Goal: Check status: Check status

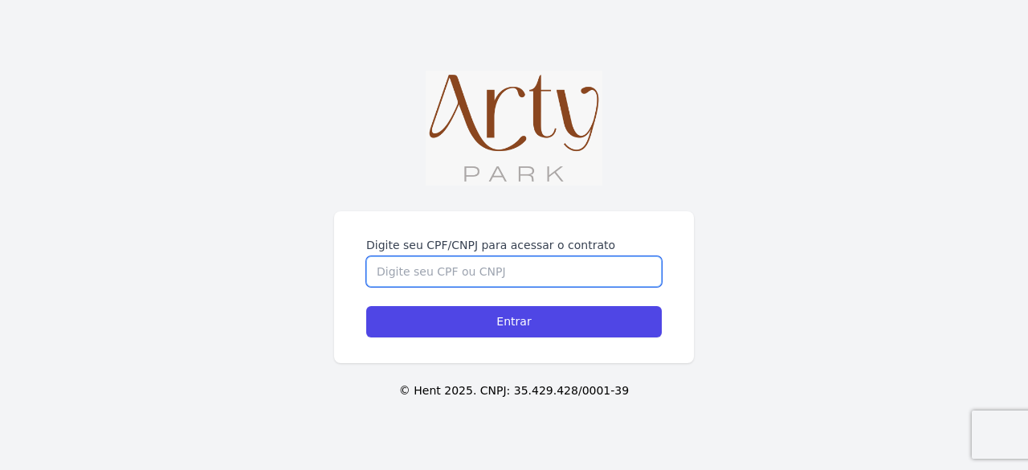
click at [524, 276] on input "Digite seu CPF/CNPJ para acessar o contrato" at bounding box center [514, 271] width 296 height 31
type input "01472967062"
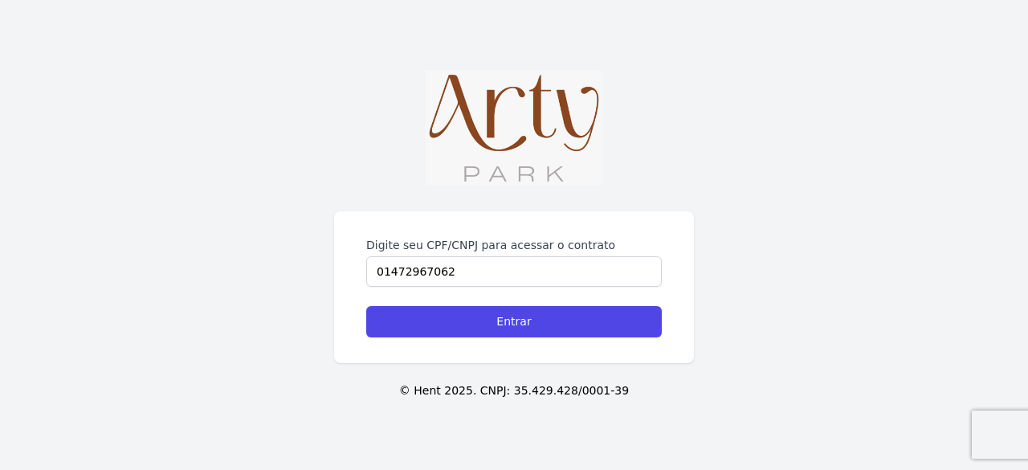
click at [495, 340] on div "Digite seu CPF/CNPJ para acessar o contrato 01472967062 Entrar" at bounding box center [514, 287] width 360 height 152
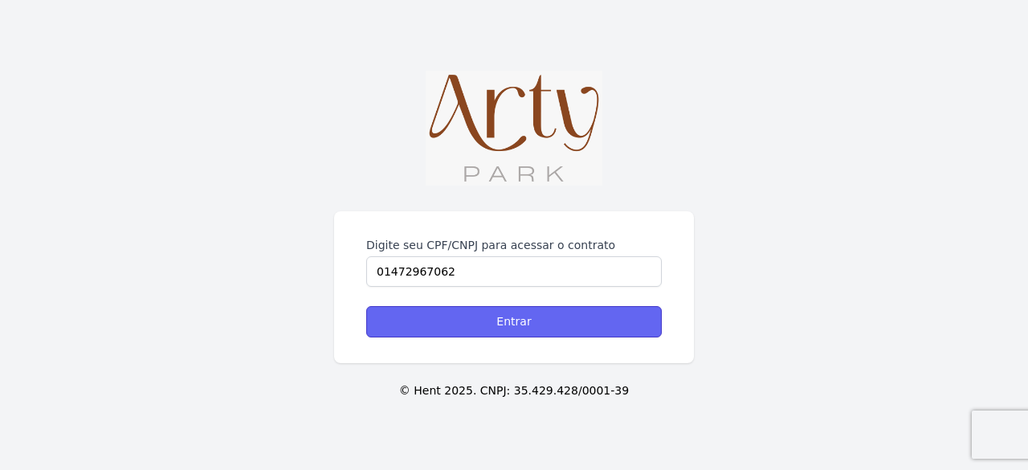
click at [495, 322] on input "Entrar" at bounding box center [514, 321] width 296 height 31
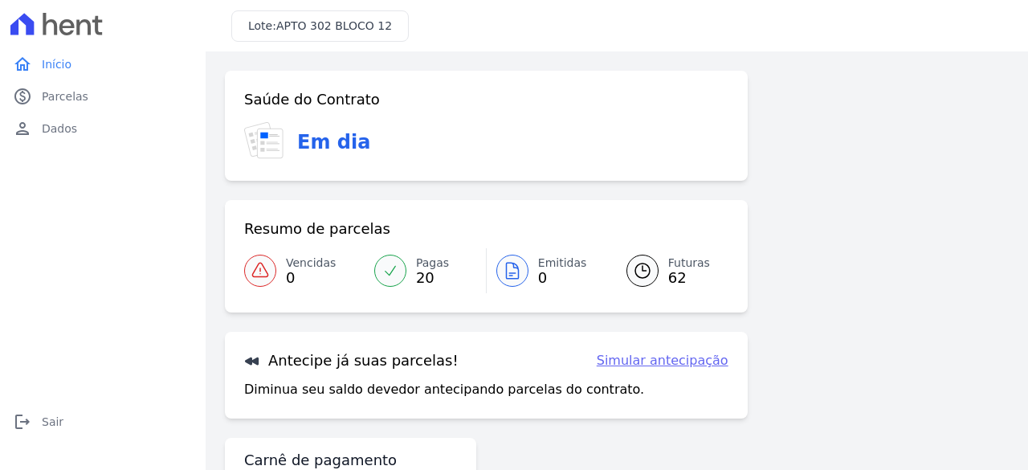
click at [670, 276] on span "62" at bounding box center [689, 278] width 42 height 13
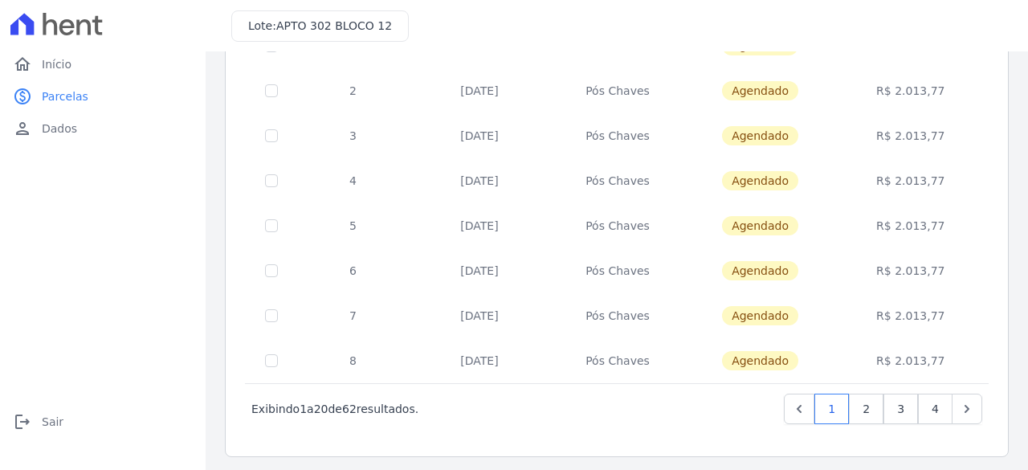
scroll to position [739, 0]
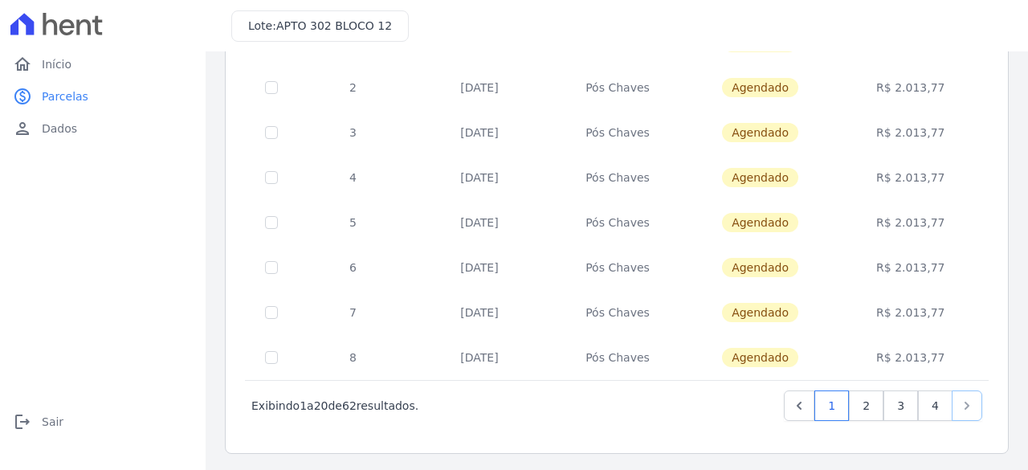
click at [959, 406] on icon "Next" at bounding box center [967, 406] width 16 height 16
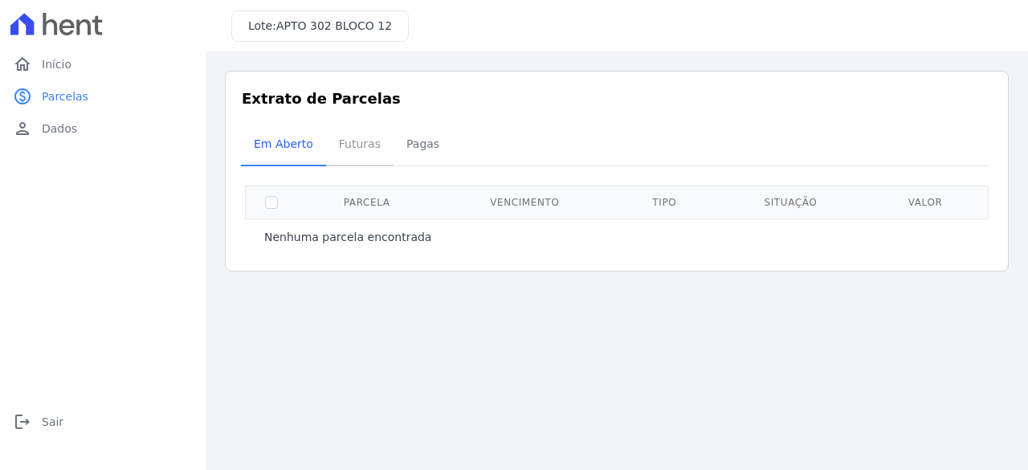
click at [352, 145] on span "Futuras" at bounding box center [359, 144] width 61 height 32
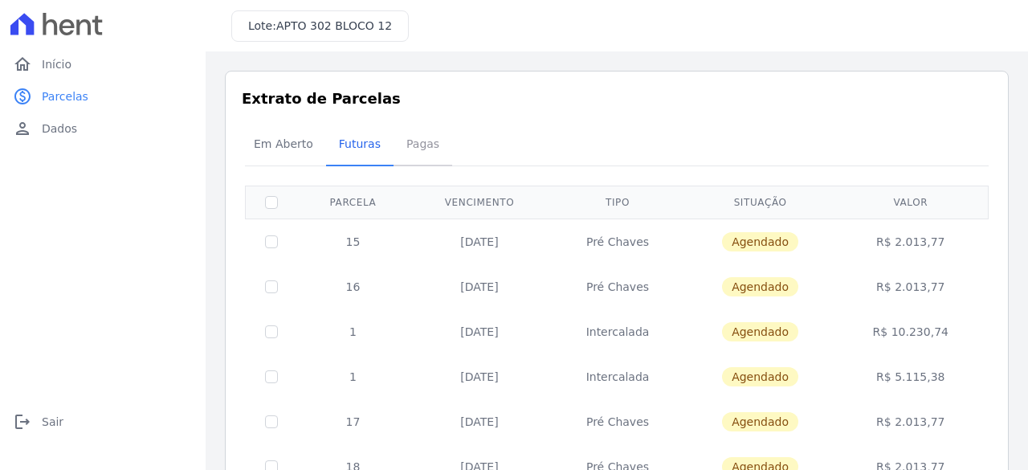
click at [425, 145] on span "Pagas" at bounding box center [423, 144] width 52 height 32
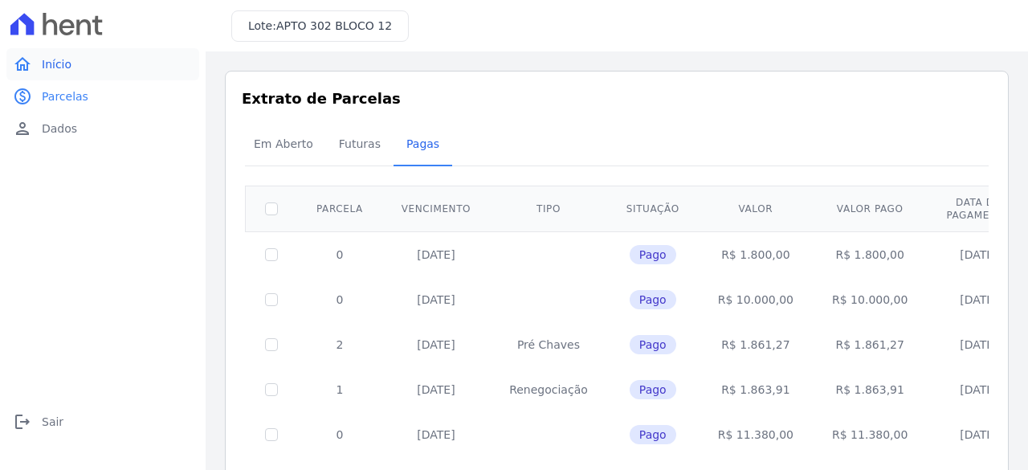
click at [63, 68] on span "Início" at bounding box center [57, 64] width 30 height 16
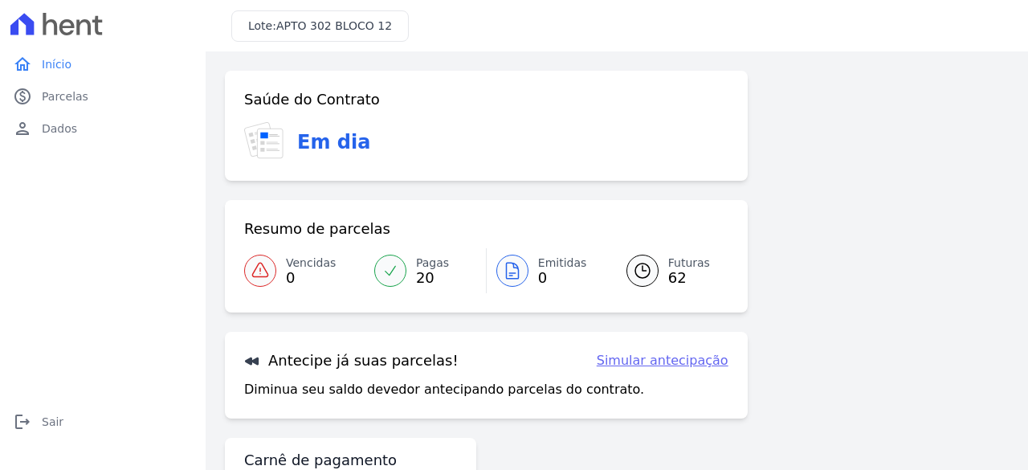
click at [688, 267] on span "Futuras" at bounding box center [689, 263] width 42 height 17
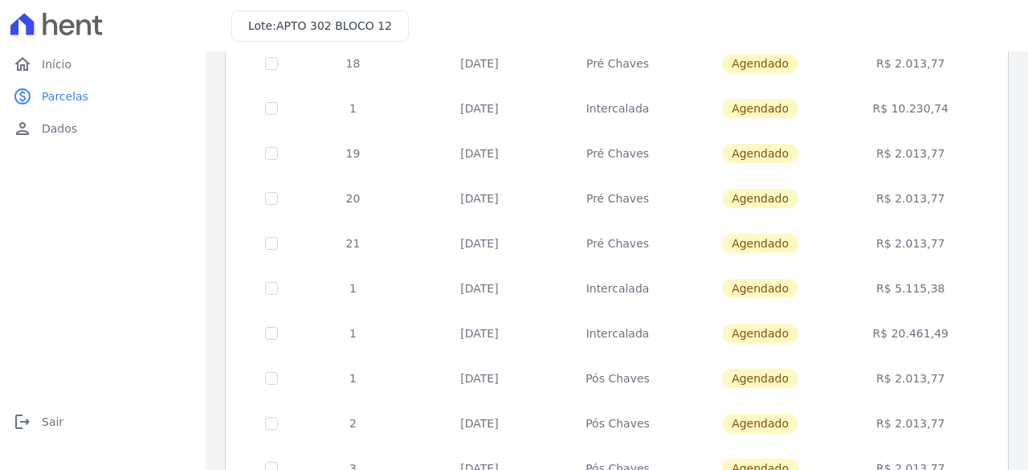
scroll to position [418, 0]
